Goal: Information Seeking & Learning: Check status

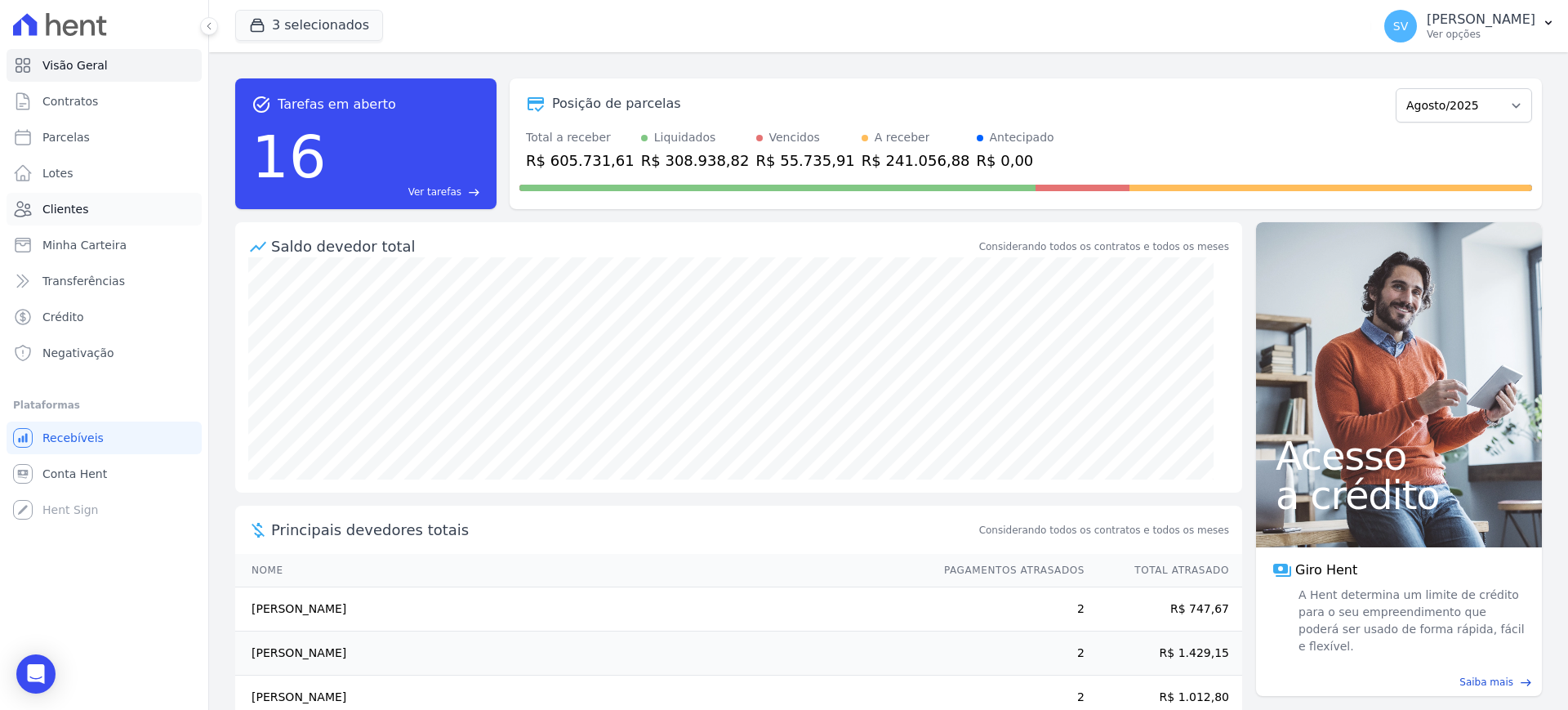
click at [70, 206] on span "Clientes" at bounding box center [65, 209] width 46 height 16
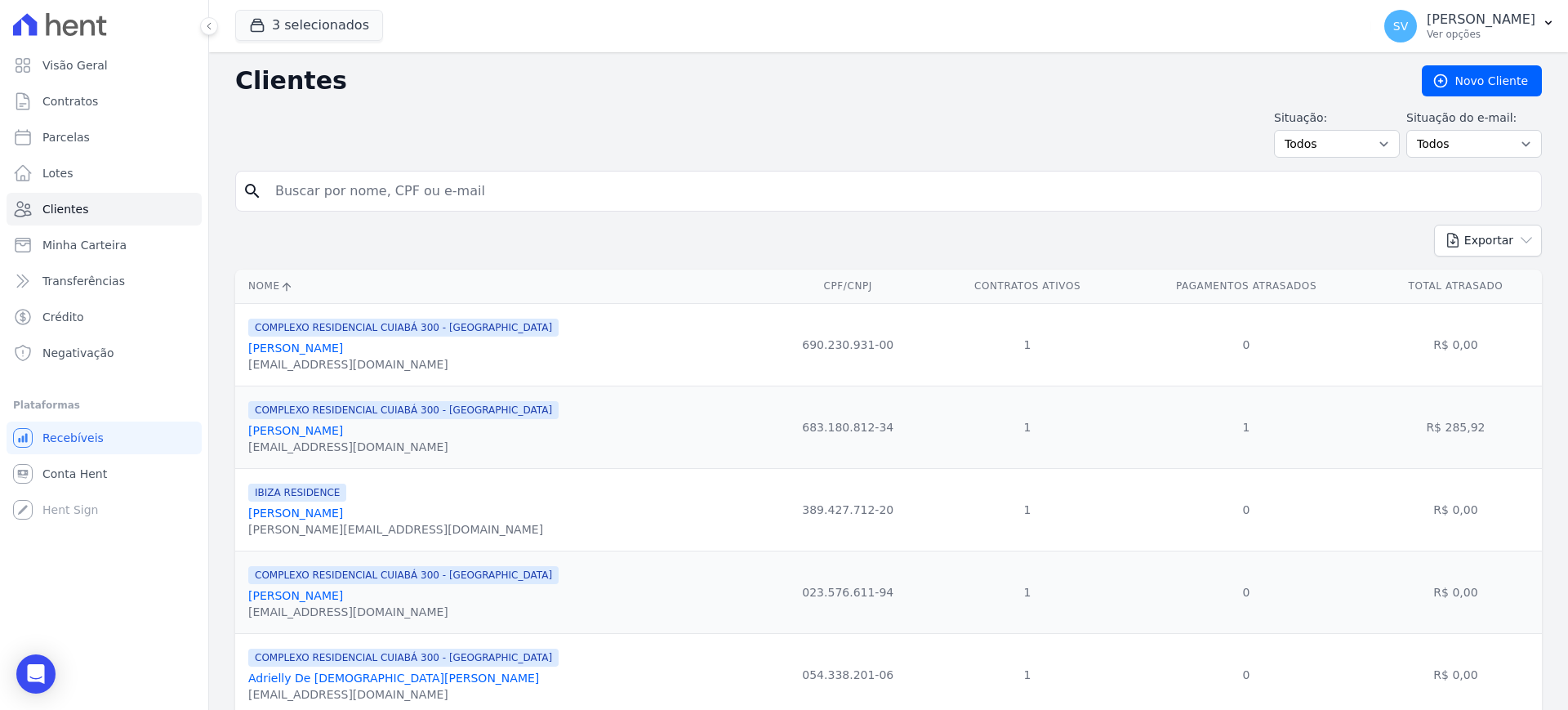
click at [531, 186] on input "search" at bounding box center [900, 191] width 1269 height 33
paste input "[PERSON_NAME]"
type input "[PERSON_NAME]"
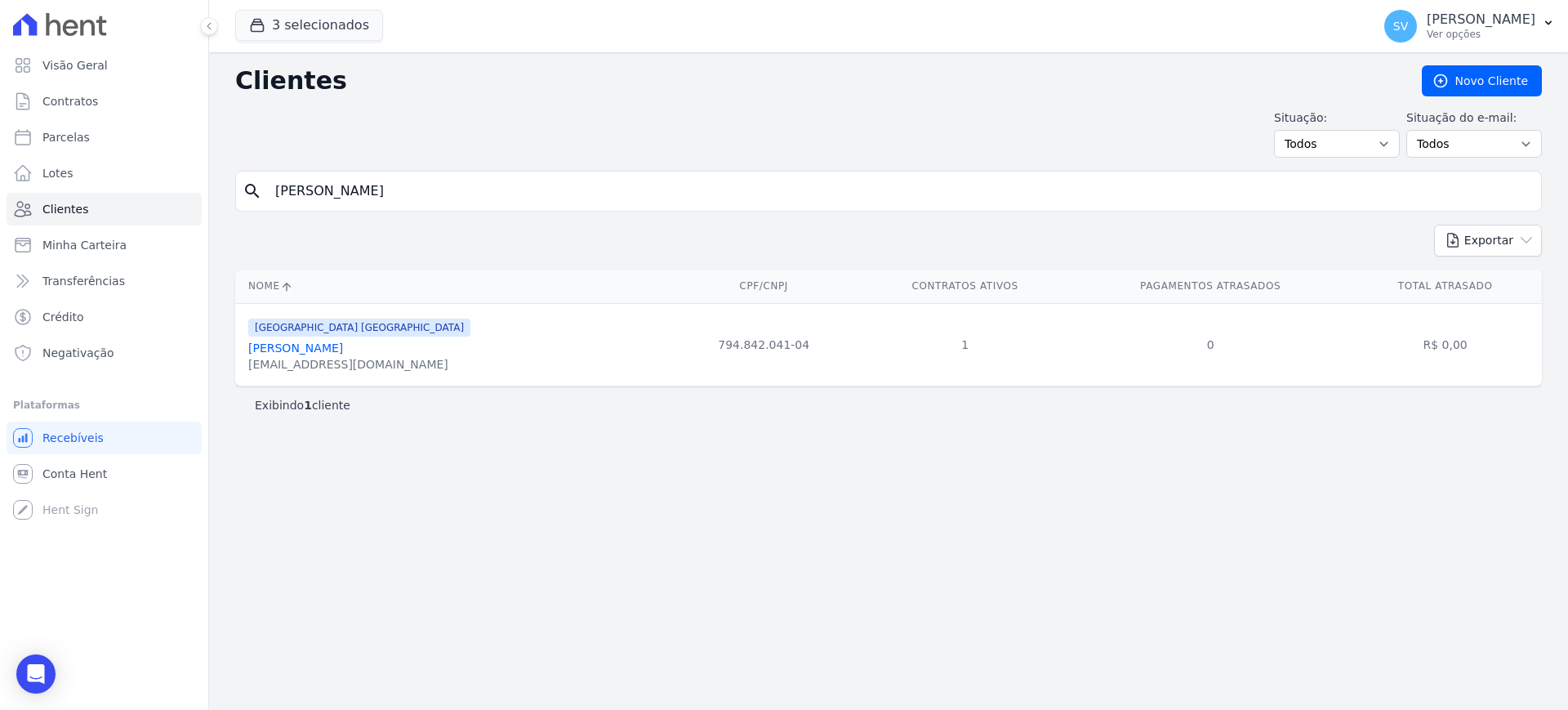
click at [324, 354] on link "[PERSON_NAME]" at bounding box center [296, 348] width 95 height 13
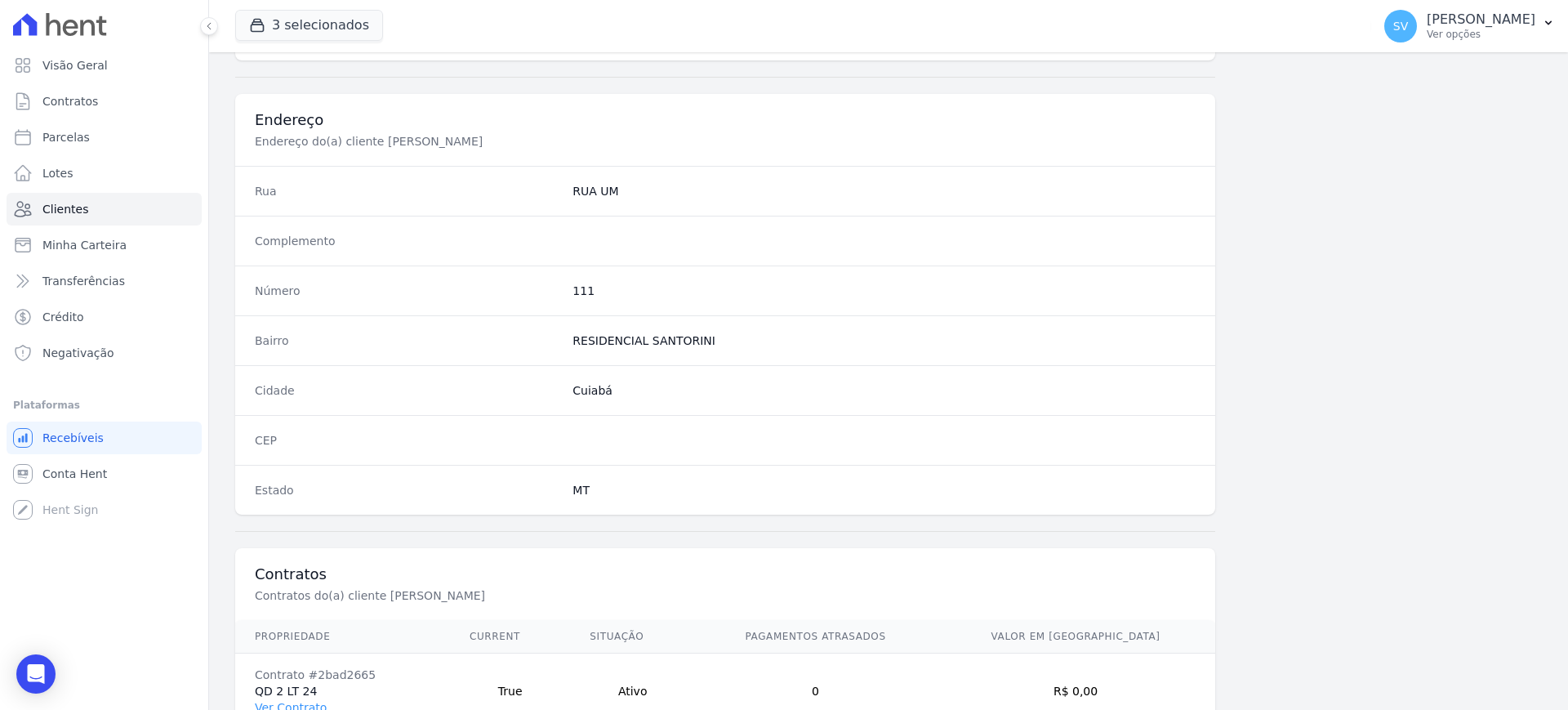
scroll to position [819, 0]
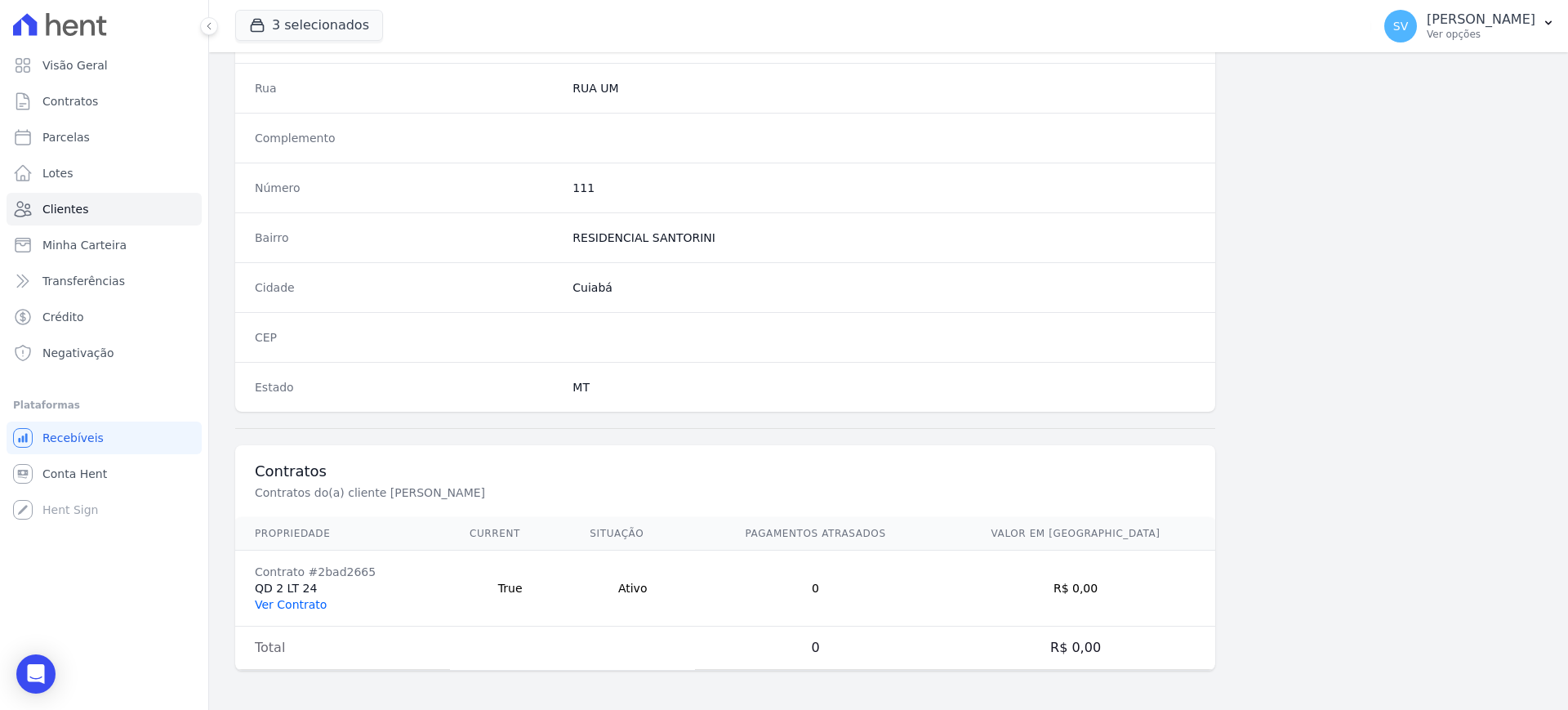
click at [287, 603] on link "Ver Contrato" at bounding box center [290, 604] width 72 height 13
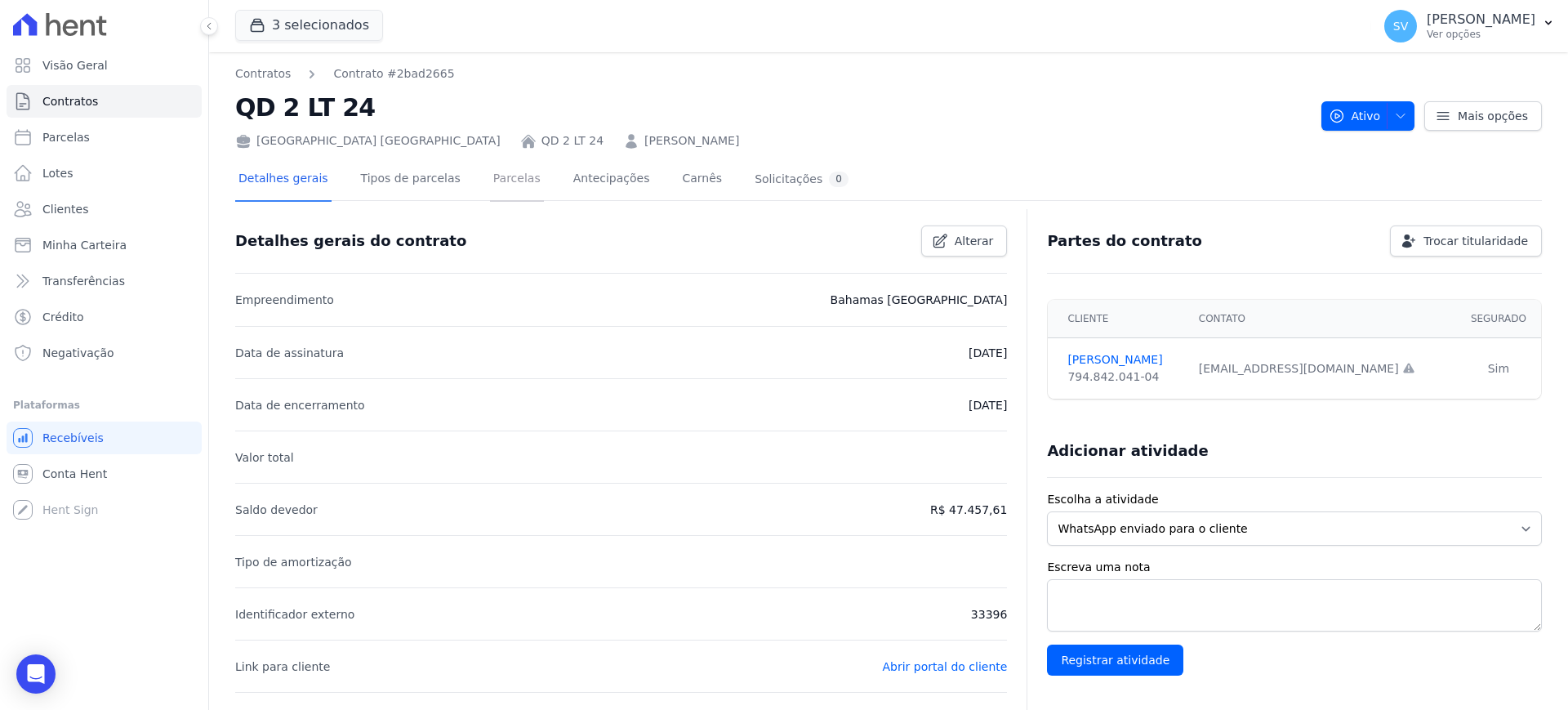
click at [490, 182] on link "Parcelas" at bounding box center [517, 180] width 54 height 43
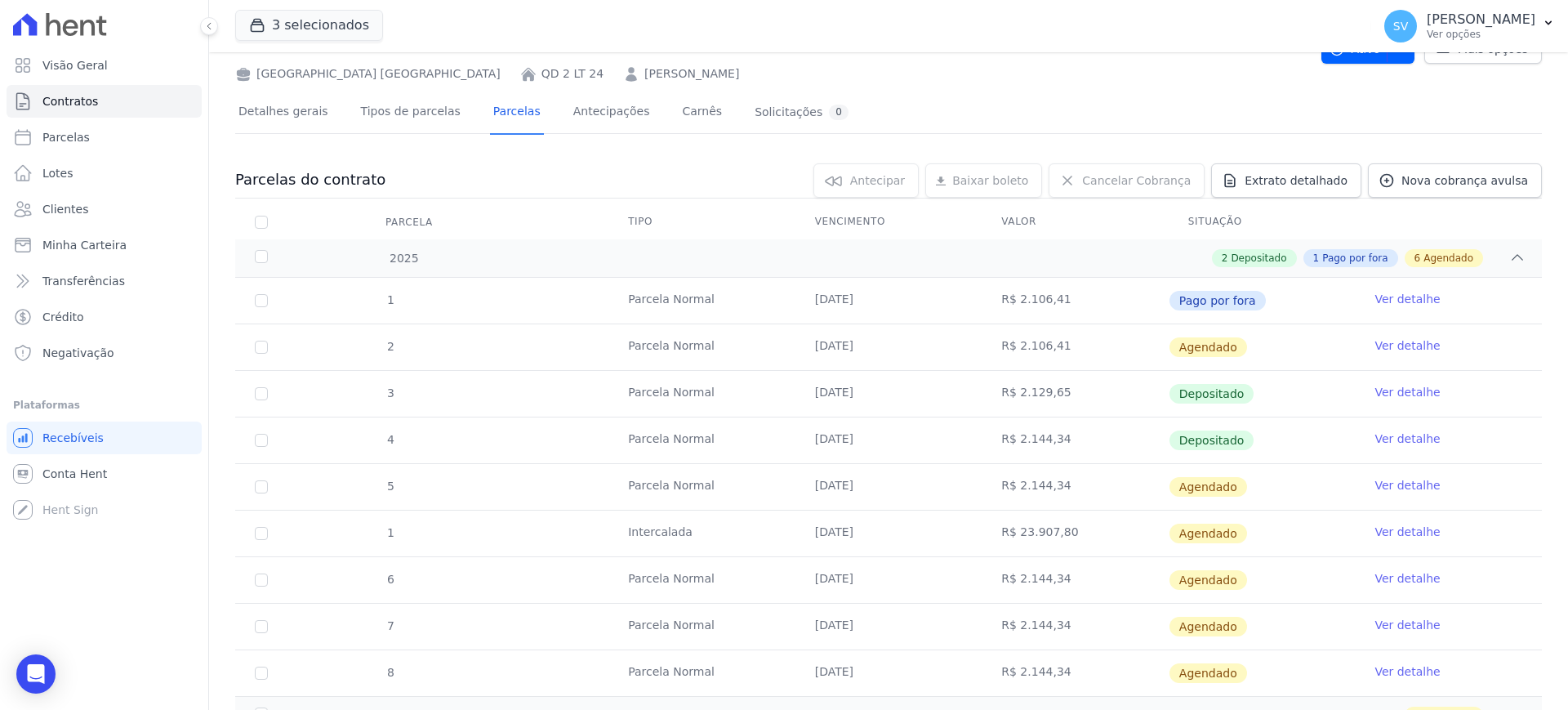
scroll to position [102, 0]
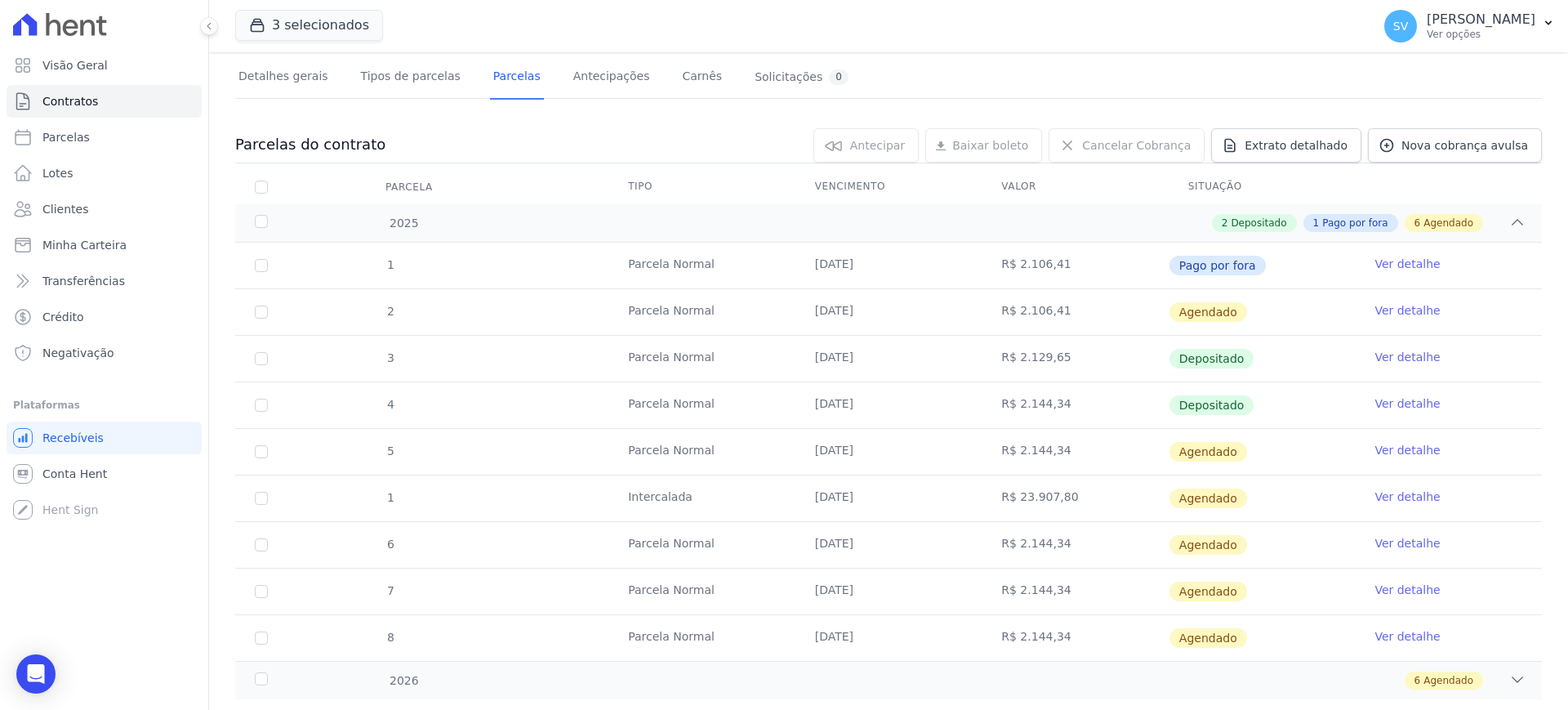
click at [653, 492] on td "Intercalada" at bounding box center [702, 499] width 187 height 46
click at [272, 496] on td "1" at bounding box center [261, 499] width 53 height 46
drag, startPoint x: 241, startPoint y: 499, endPoint x: 249, endPoint y: 500, distance: 8.1
click at [242, 499] on td "1" at bounding box center [261, 499] width 53 height 46
click at [256, 319] on input "checkbox" at bounding box center [260, 311] width 13 height 13
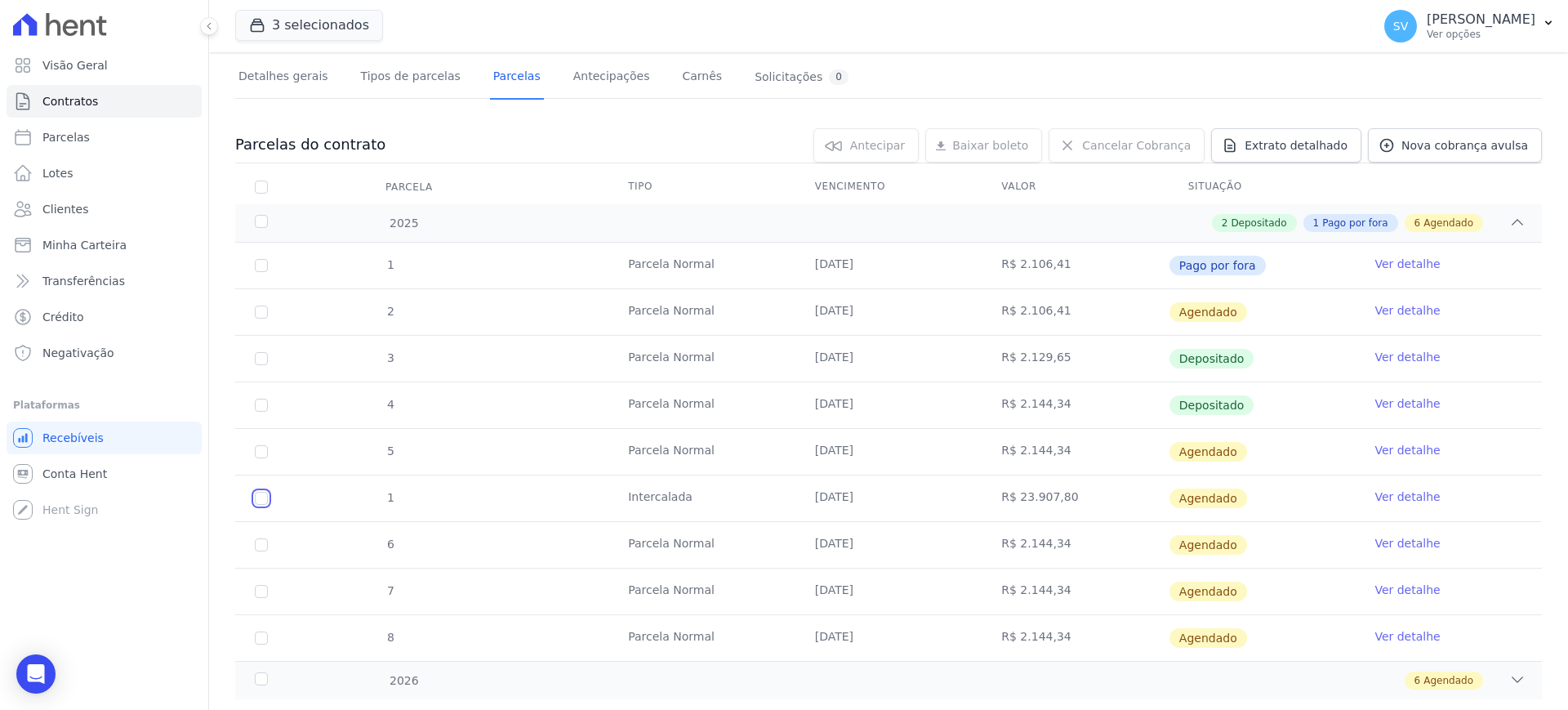
checkbox input "true"
click at [1389, 496] on link "Ver detalhe" at bounding box center [1407, 496] width 65 height 16
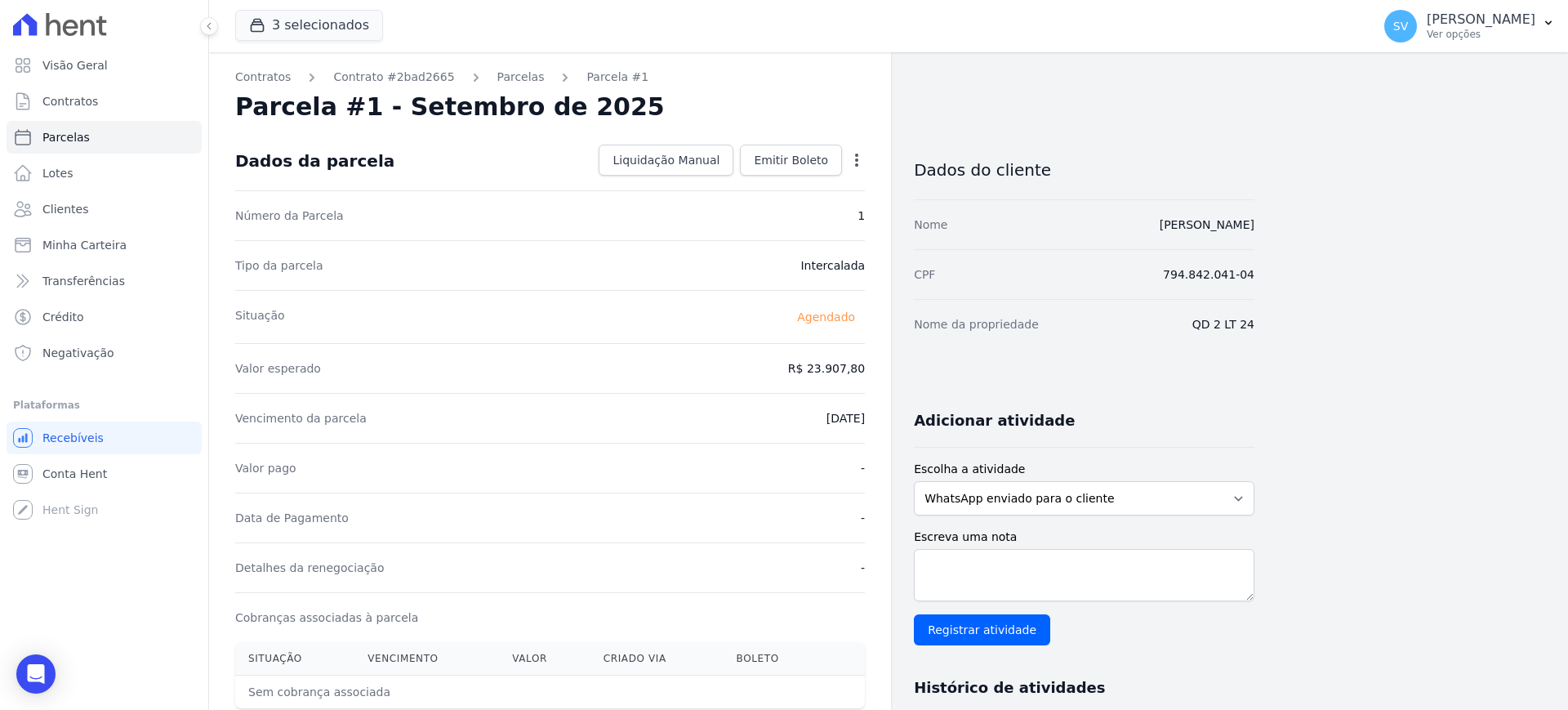
click at [854, 162] on icon "button" at bounding box center [857, 159] width 16 height 16
click at [861, 162] on icon "button" at bounding box center [857, 159] width 16 height 16
click at [59, 98] on span "Contratos" at bounding box center [70, 101] width 55 height 16
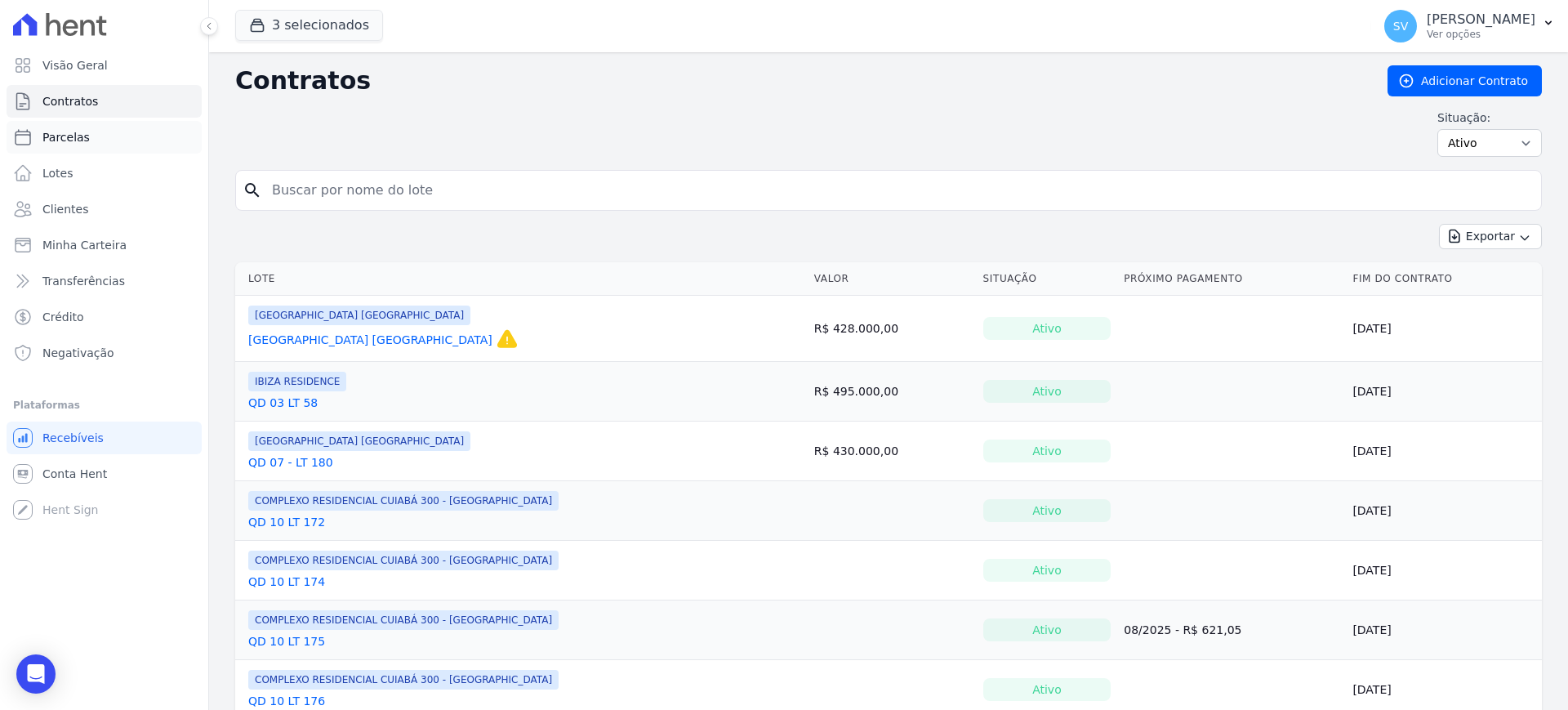
click at [80, 131] on span "Parcelas" at bounding box center [66, 137] width 47 height 16
select select
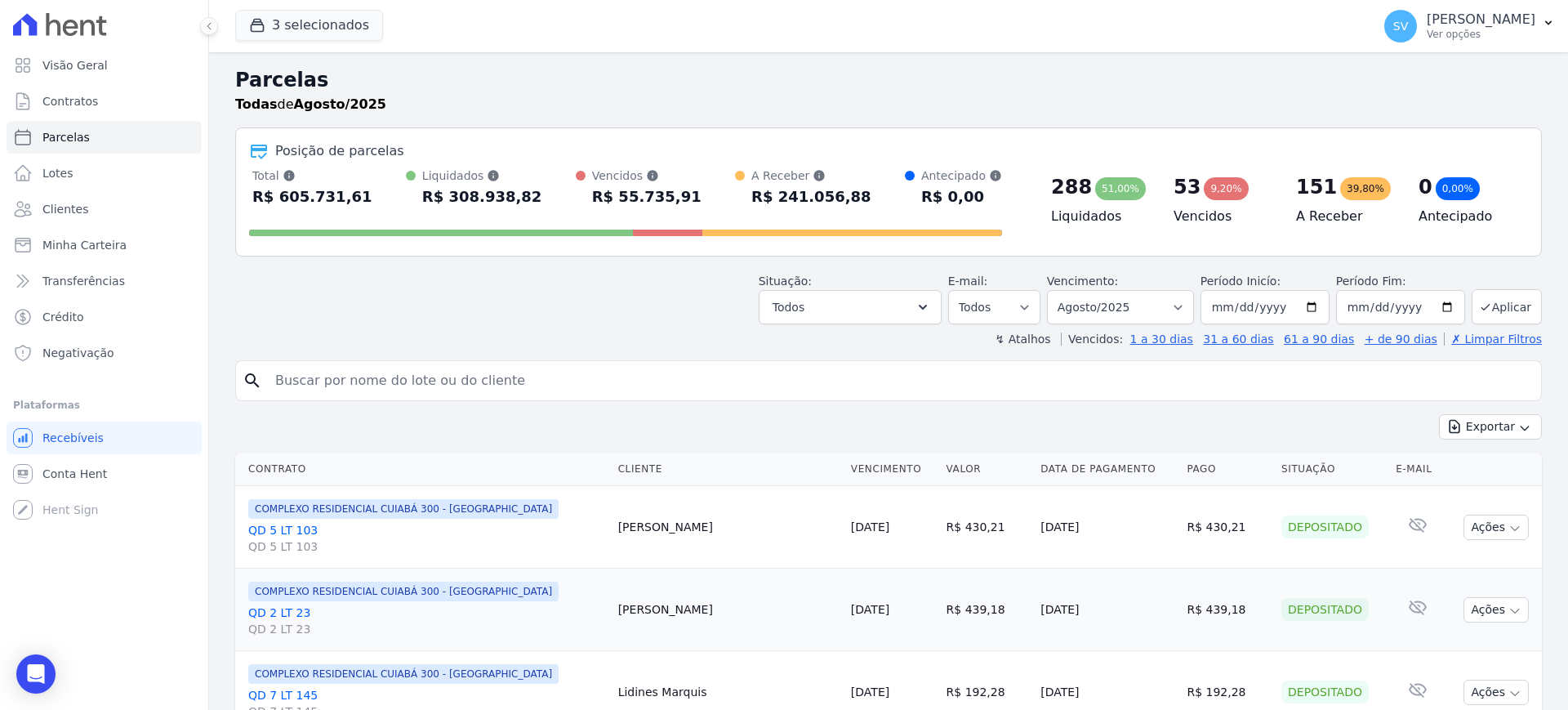
click at [364, 189] on div "Total Soma das parcelas pagas, vencidas, em aberto e agendadas. Não considera p…" at bounding box center [626, 188] width 753 height 42
click at [404, 383] on input "search" at bounding box center [900, 381] width 1269 height 33
paste input "[PERSON_NAME]"
type input "[PERSON_NAME]"
select select
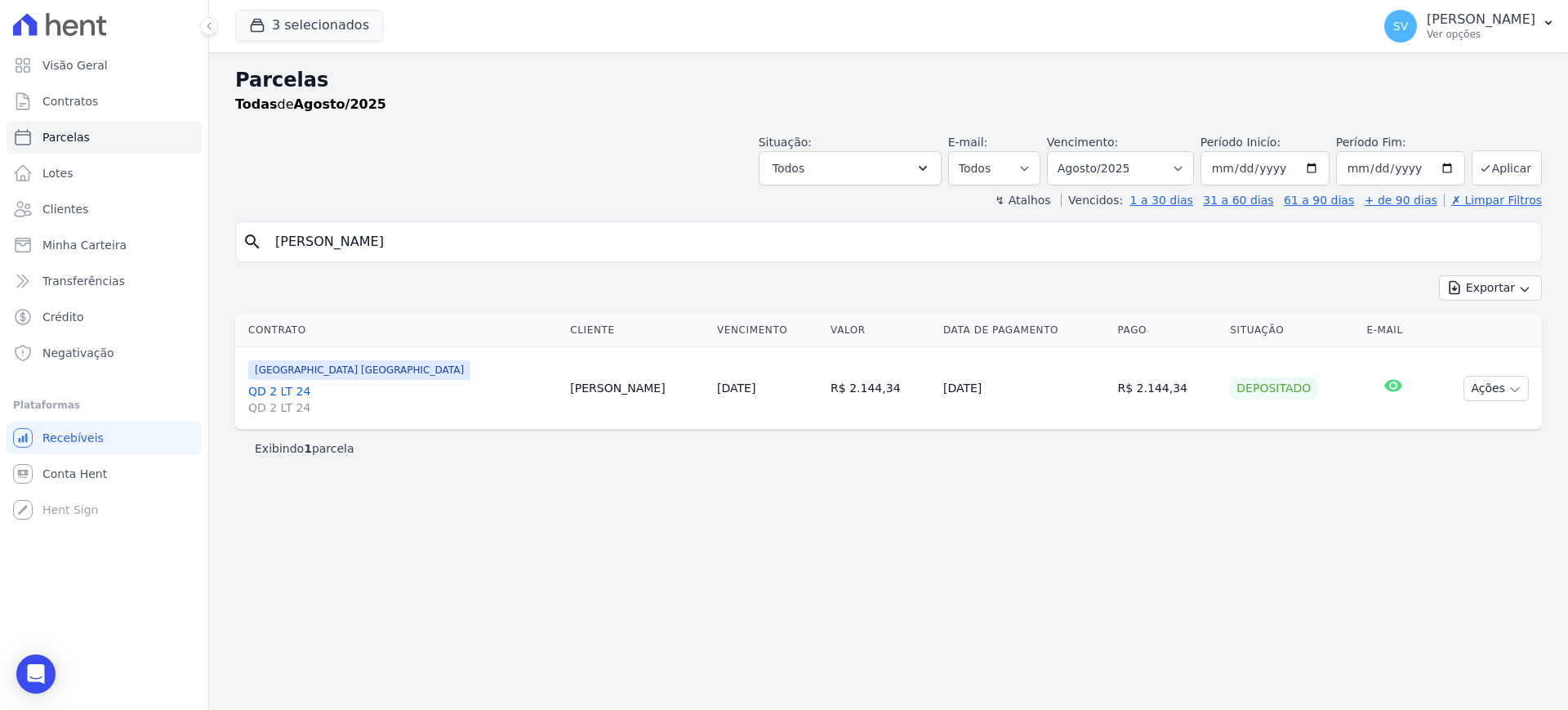
drag, startPoint x: 246, startPoint y: 391, endPoint x: 315, endPoint y: 390, distance: 69.0
click at [315, 390] on td "[GEOGRAPHIC_DATA] [GEOGRAPHIC_DATA] QD 2 LT 24 QD 2 LT 24" at bounding box center [399, 388] width 328 height 82
copy link "QD 2 LT 24"
click at [74, 97] on span "Contratos" at bounding box center [70, 101] width 55 height 16
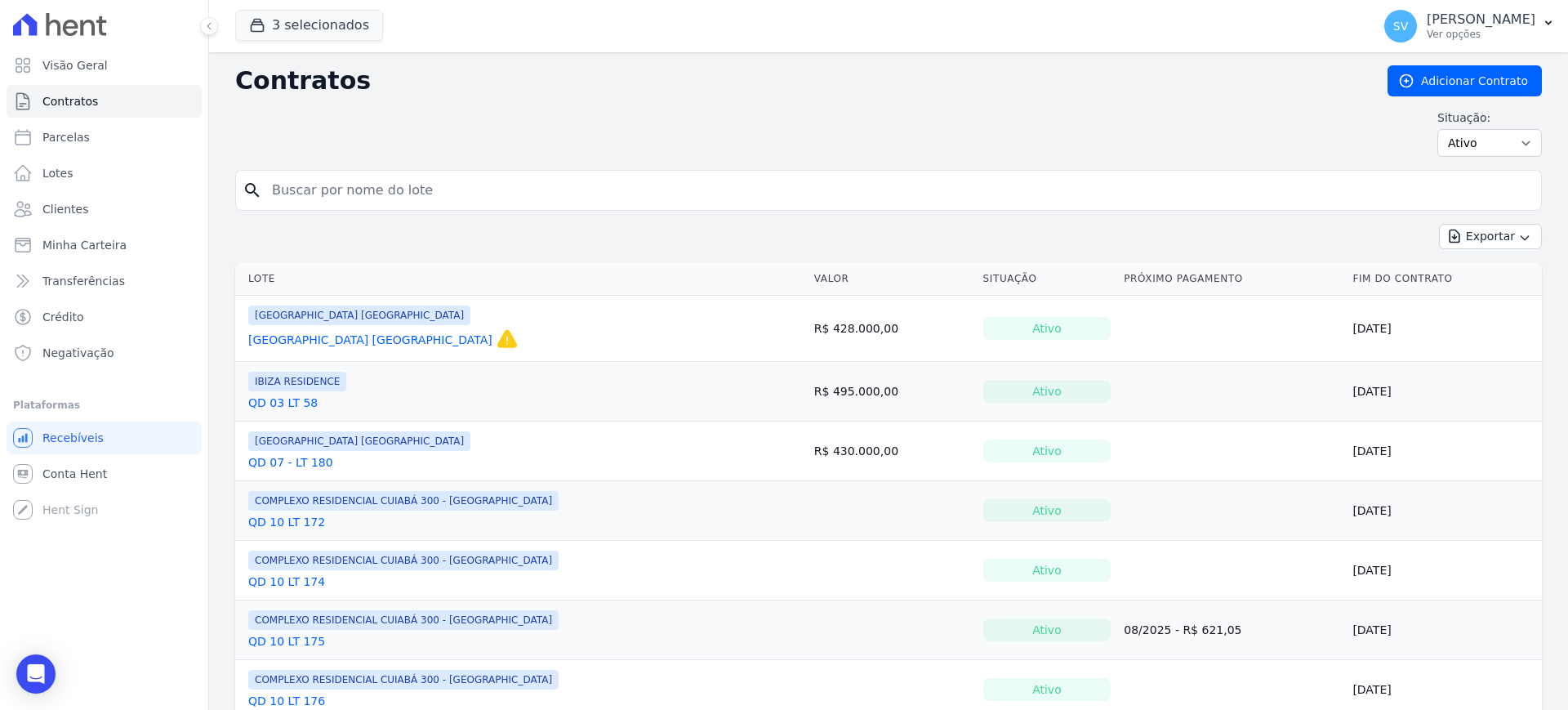
click at [317, 197] on input "search" at bounding box center [898, 190] width 1273 height 33
paste input "QD 2 LT 24"
type input "QD 2 LT 24"
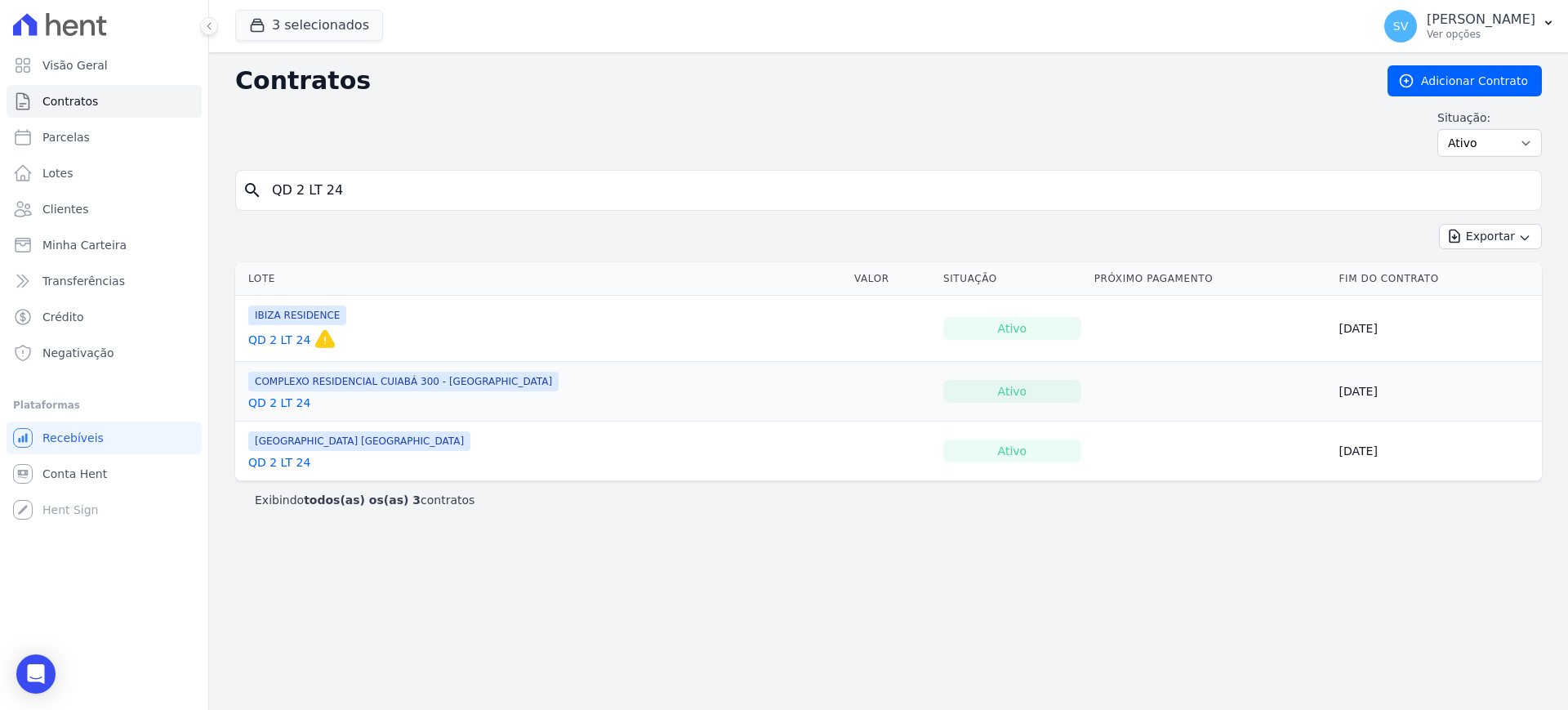
click at [293, 465] on link "QD 2 LT 24" at bounding box center [279, 461] width 62 height 16
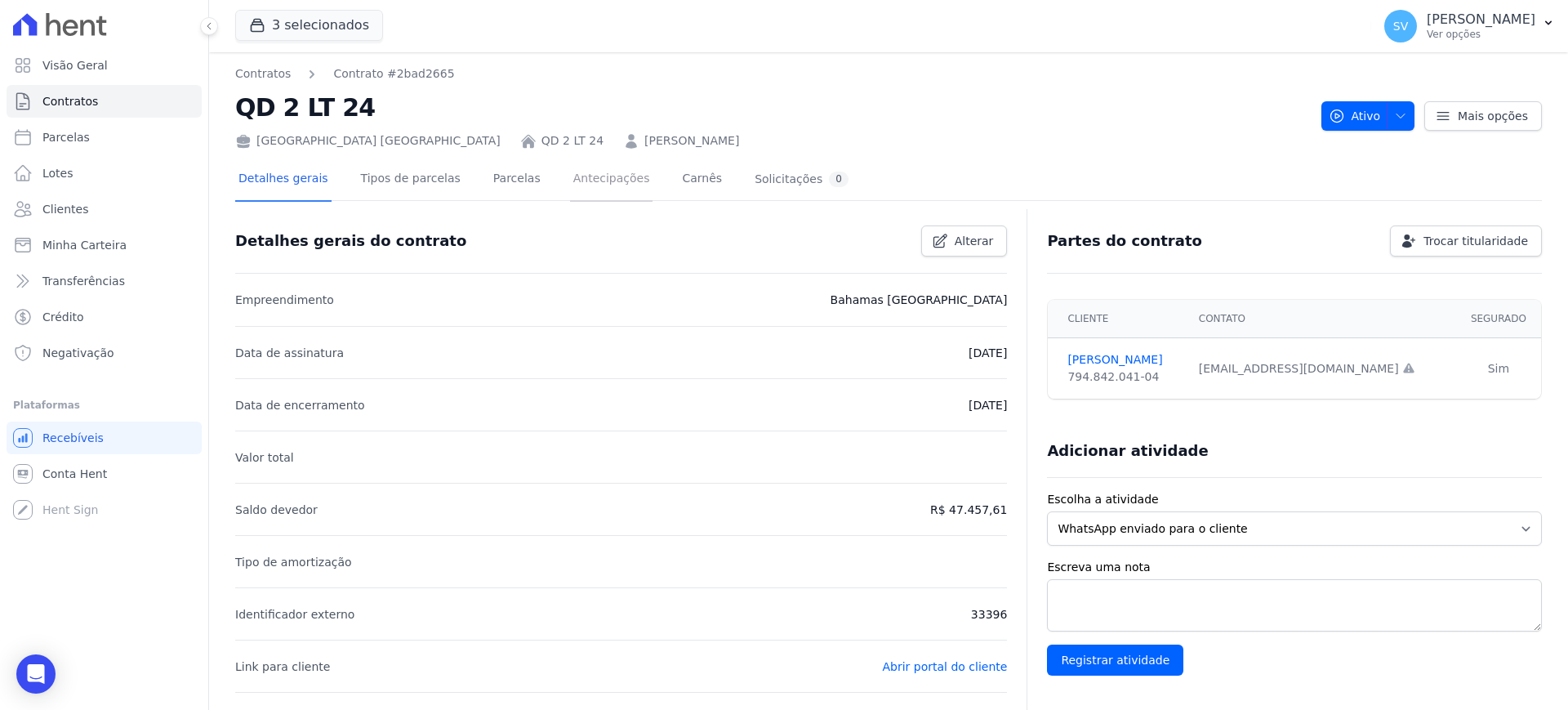
click at [574, 182] on link "Antecipações" at bounding box center [611, 180] width 83 height 43
click at [504, 181] on link "Parcelas" at bounding box center [517, 180] width 54 height 43
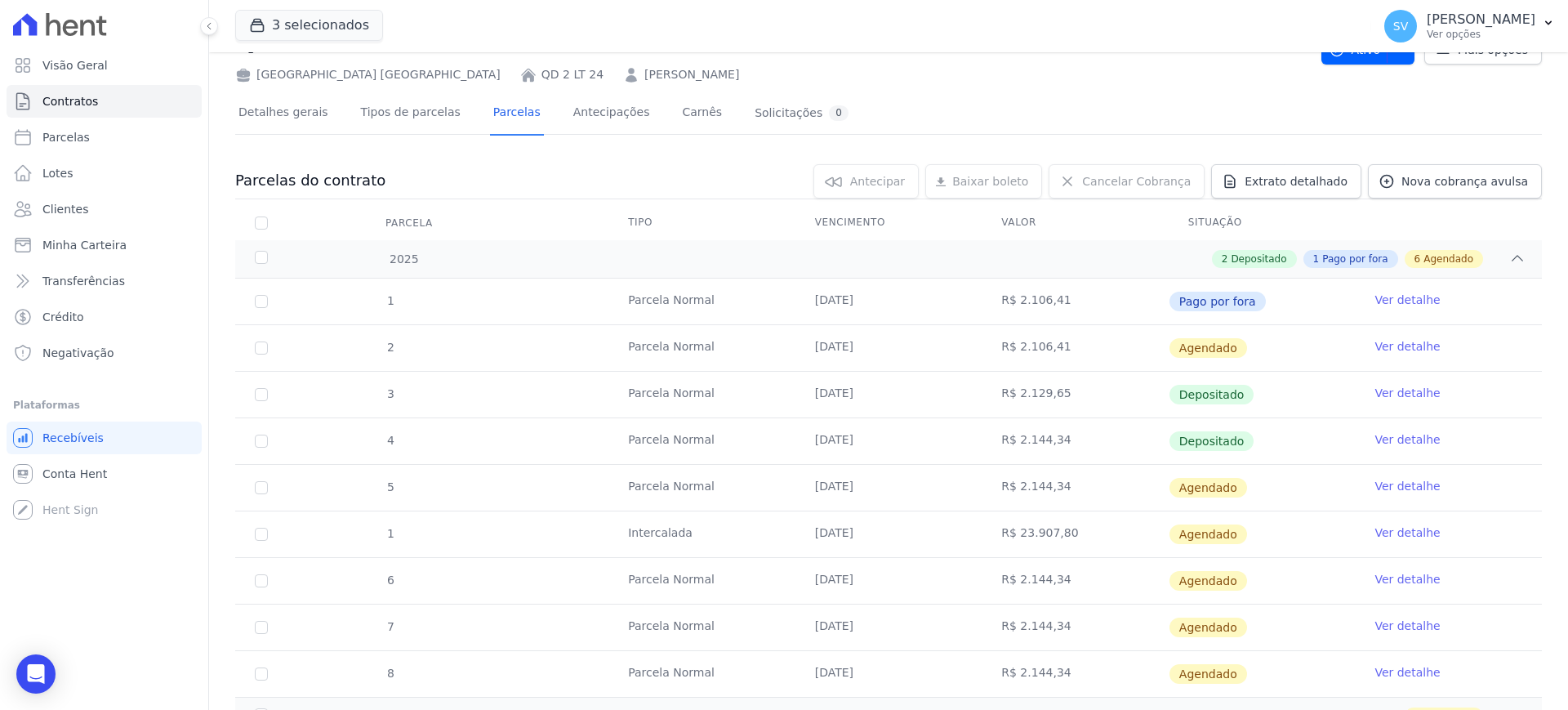
scroll to position [141, 0]
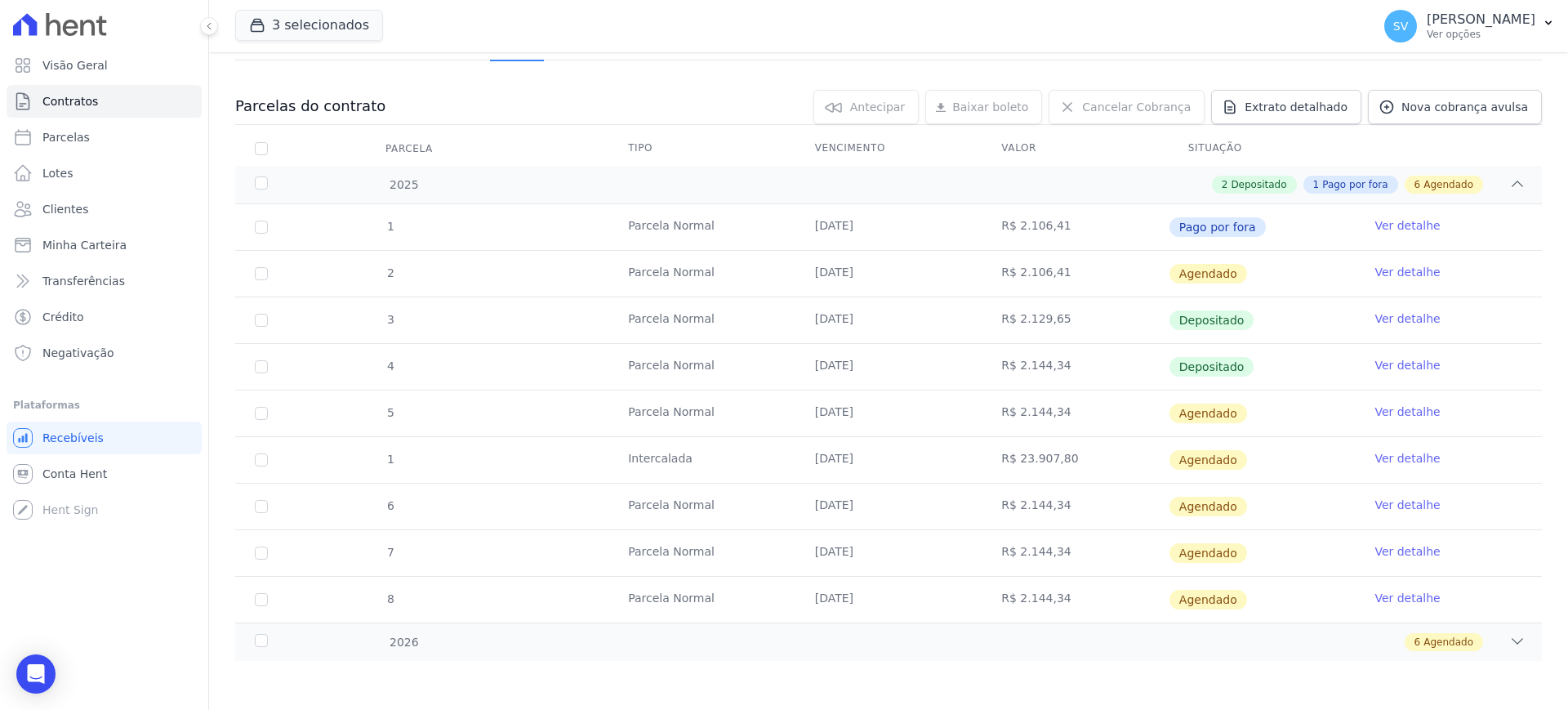
click at [1399, 461] on link "Ver detalhe" at bounding box center [1407, 458] width 65 height 16
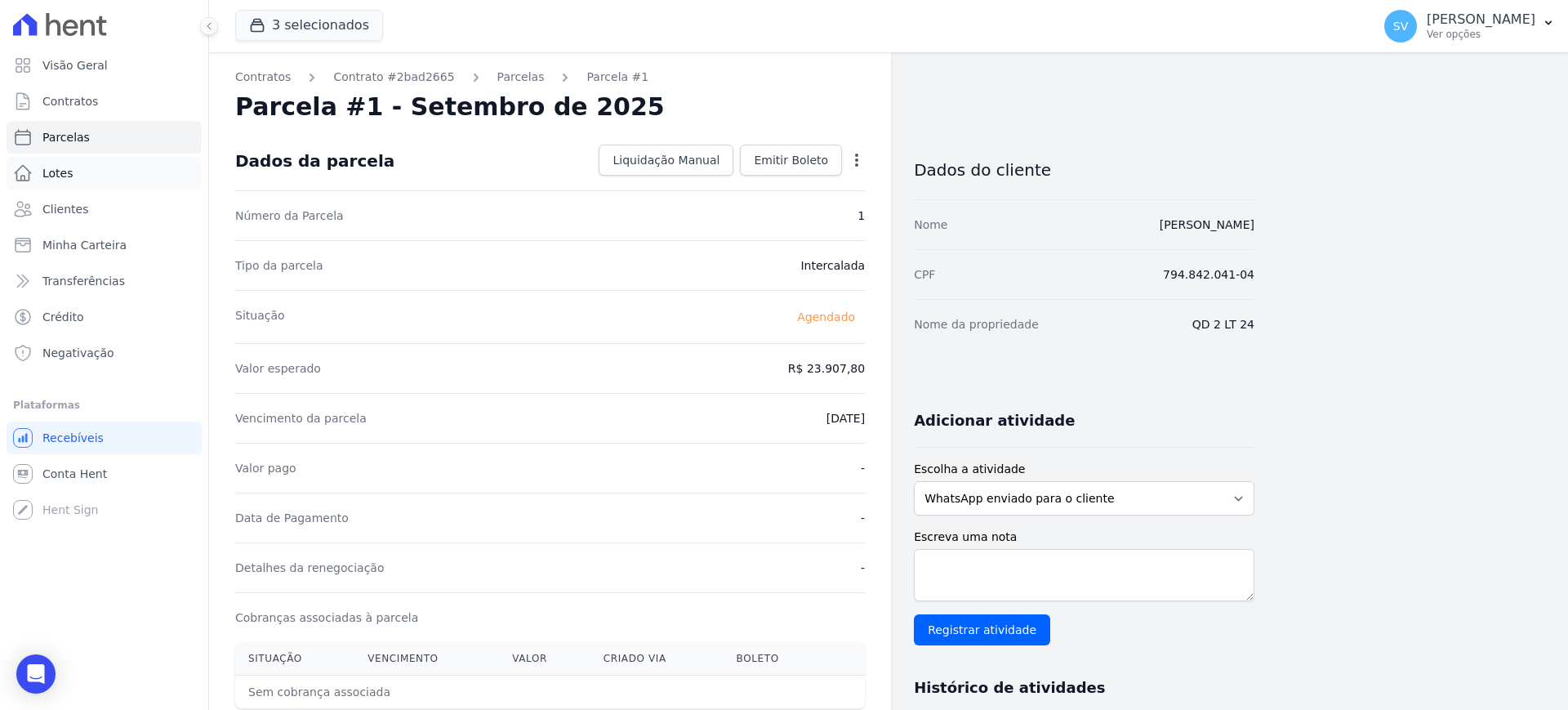
click at [62, 185] on link "Lotes" at bounding box center [104, 173] width 195 height 33
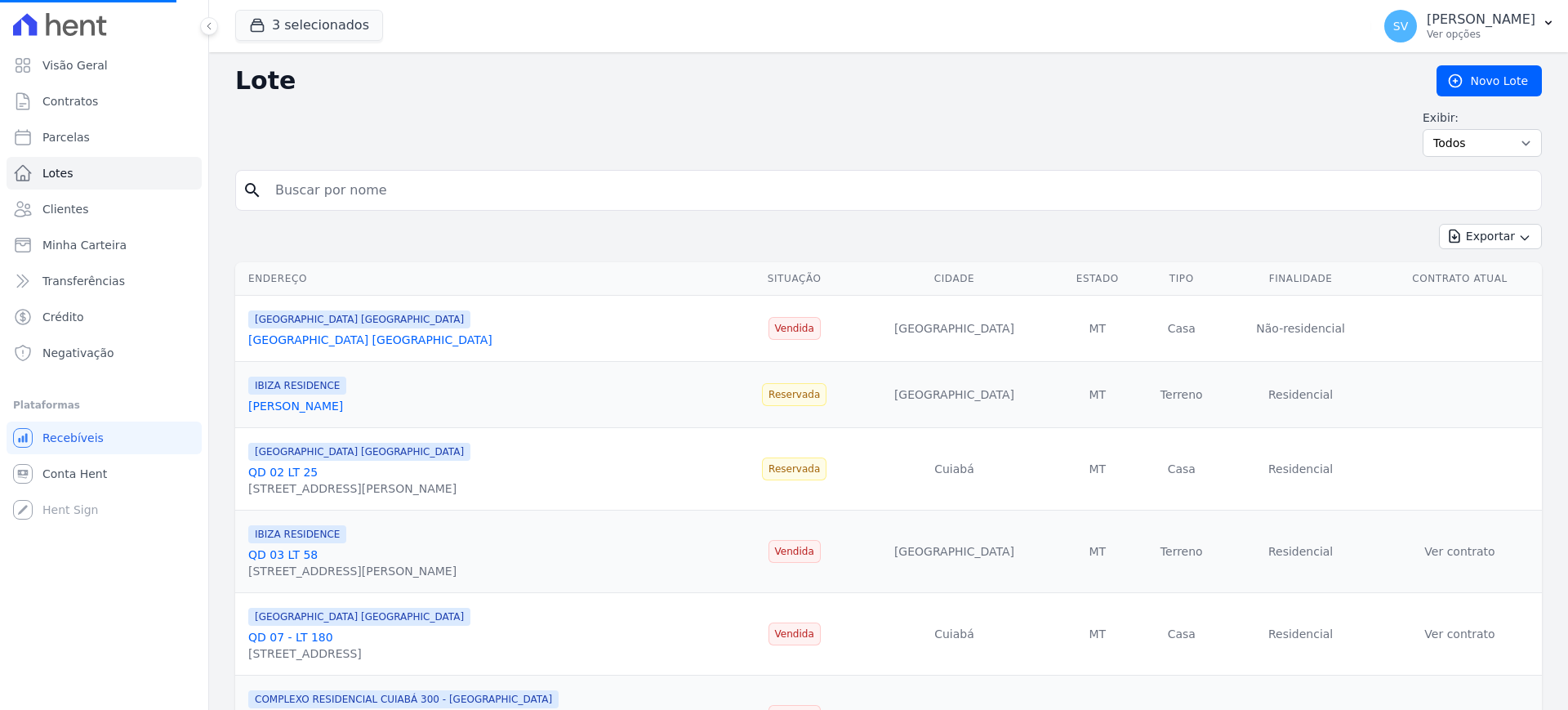
click at [382, 184] on input "search" at bounding box center [900, 190] width 1269 height 33
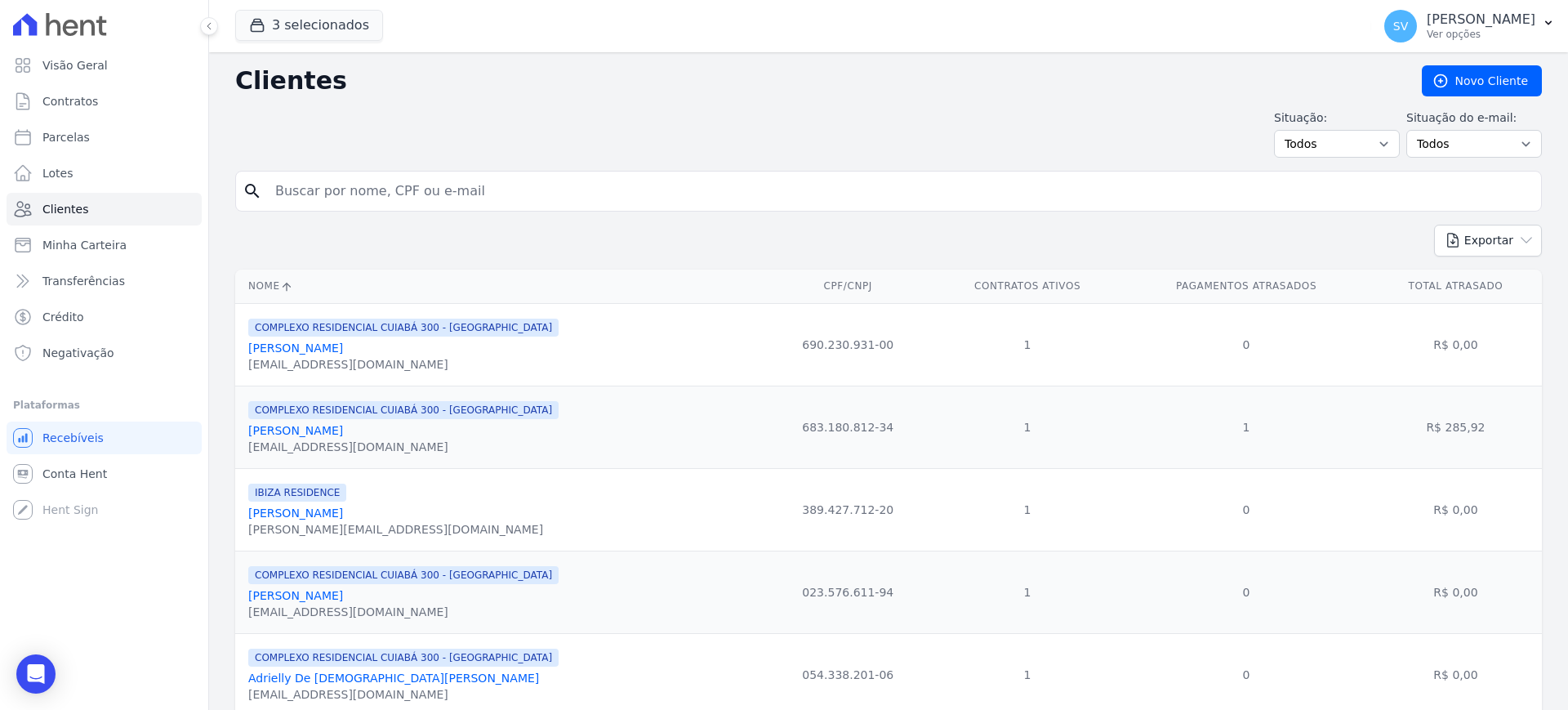
click at [382, 184] on input "search" at bounding box center [900, 191] width 1269 height 33
click at [92, 106] on span "Contratos" at bounding box center [70, 101] width 55 height 16
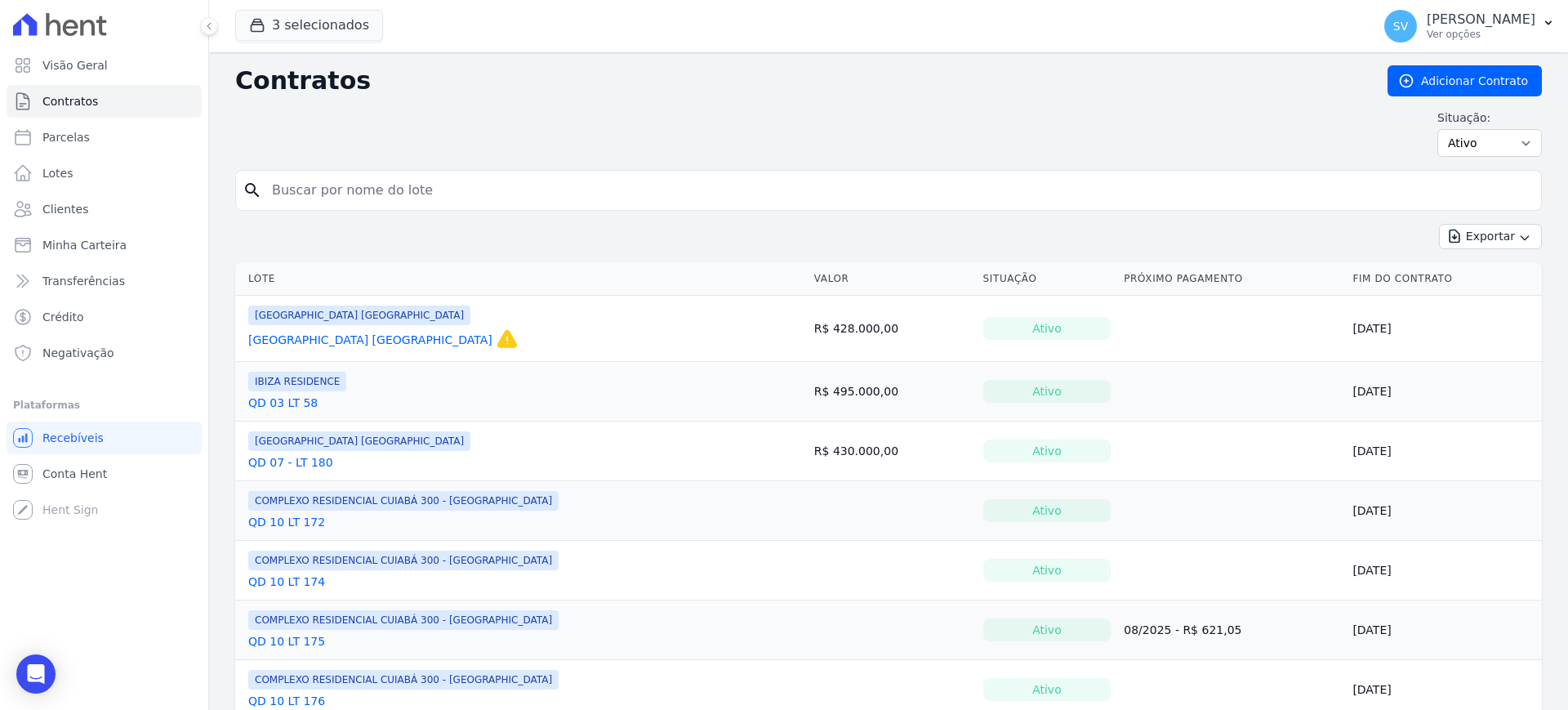
drag, startPoint x: 361, startPoint y: 180, endPoint x: 218, endPoint y: 180, distance: 143.0
click at [81, 137] on span "Parcelas" at bounding box center [66, 137] width 47 height 16
select select
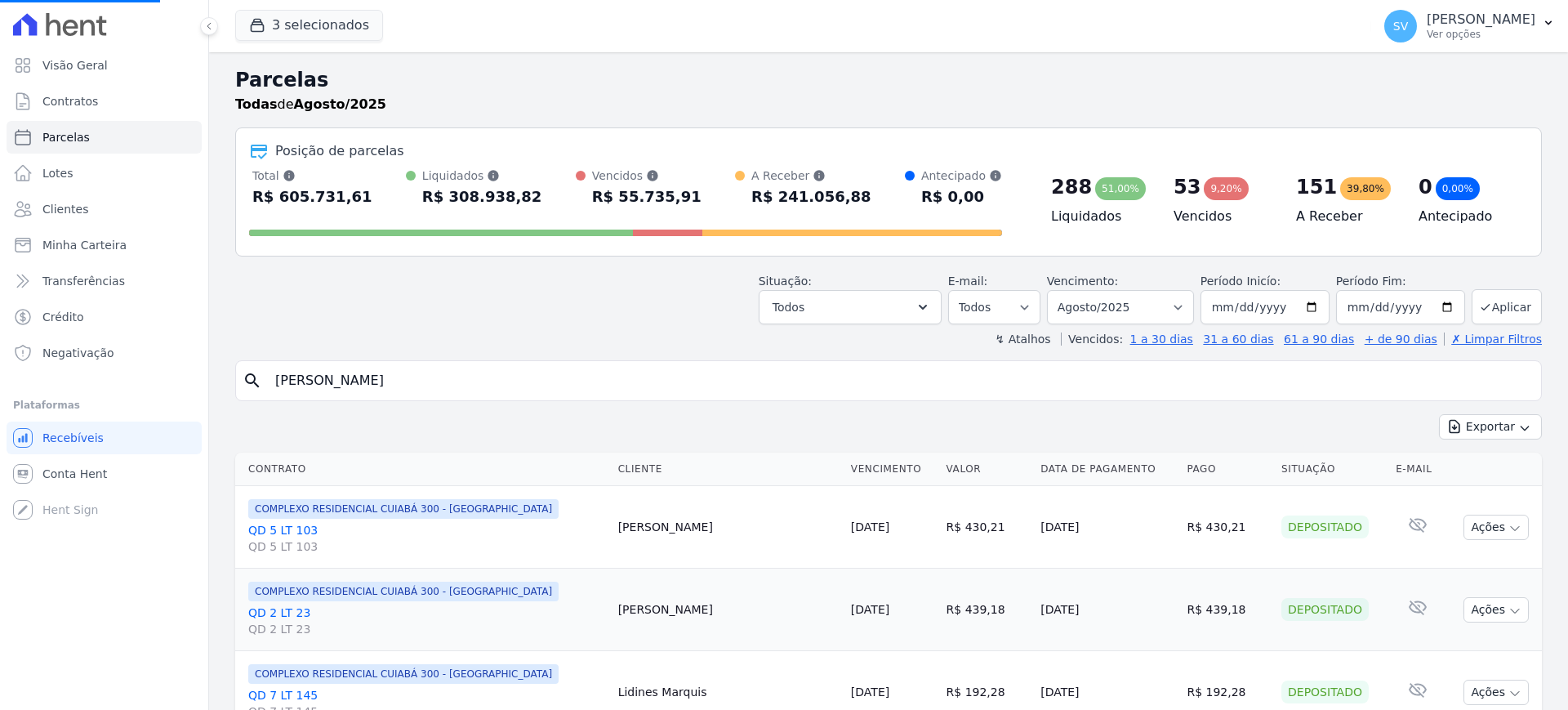
select select
click at [58, 199] on link "Clientes" at bounding box center [104, 209] width 195 height 33
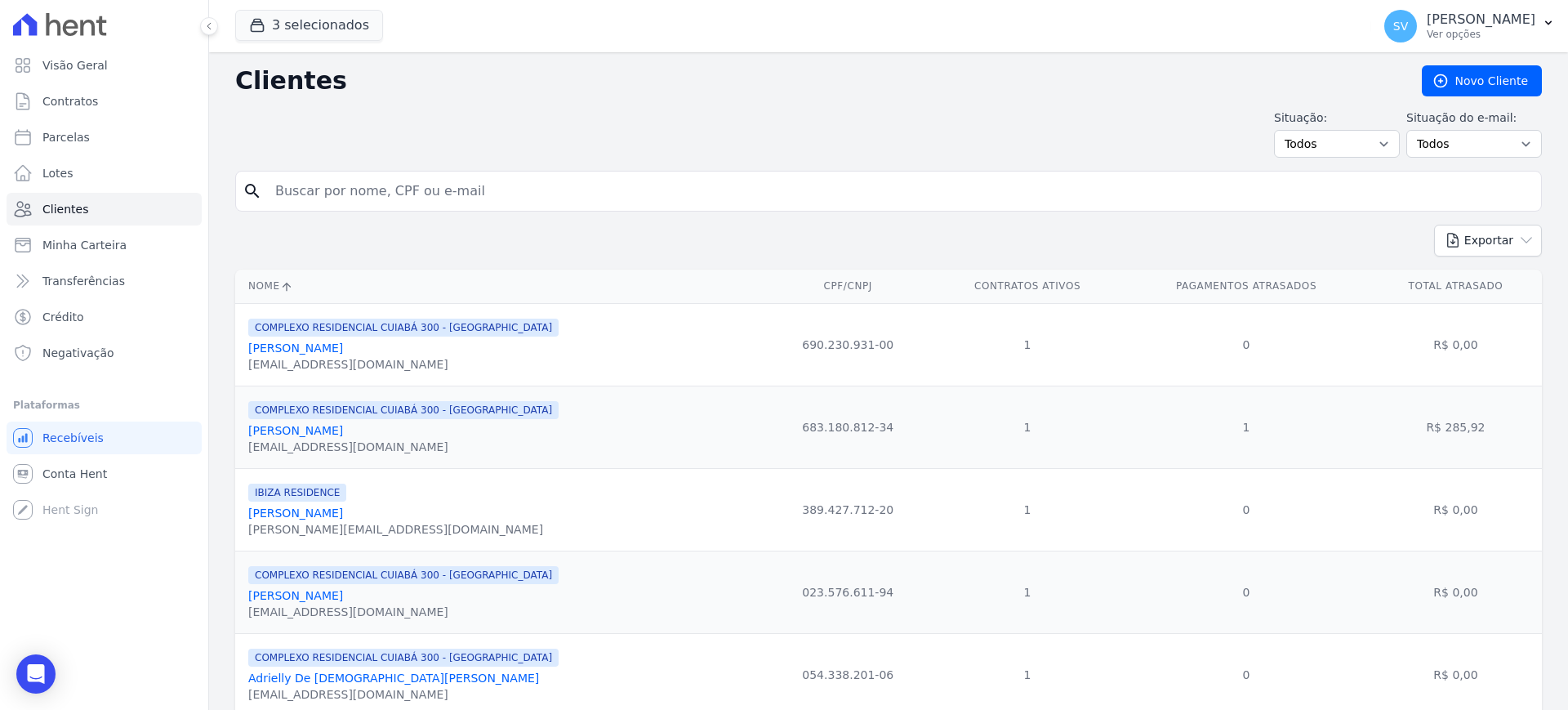
click at [456, 189] on input "search" at bounding box center [900, 191] width 1269 height 33
